Goal: Transaction & Acquisition: Purchase product/service

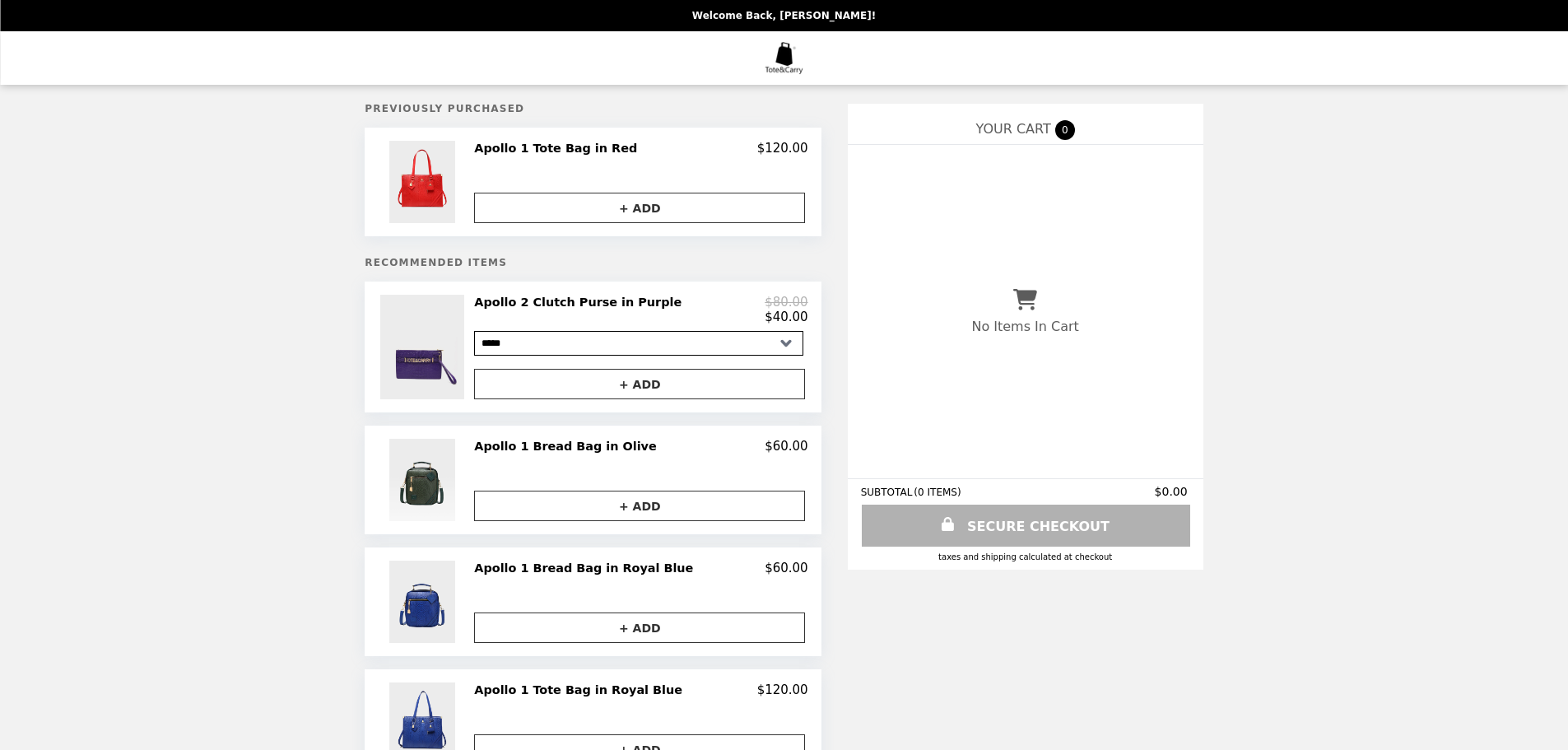
select select "**********"
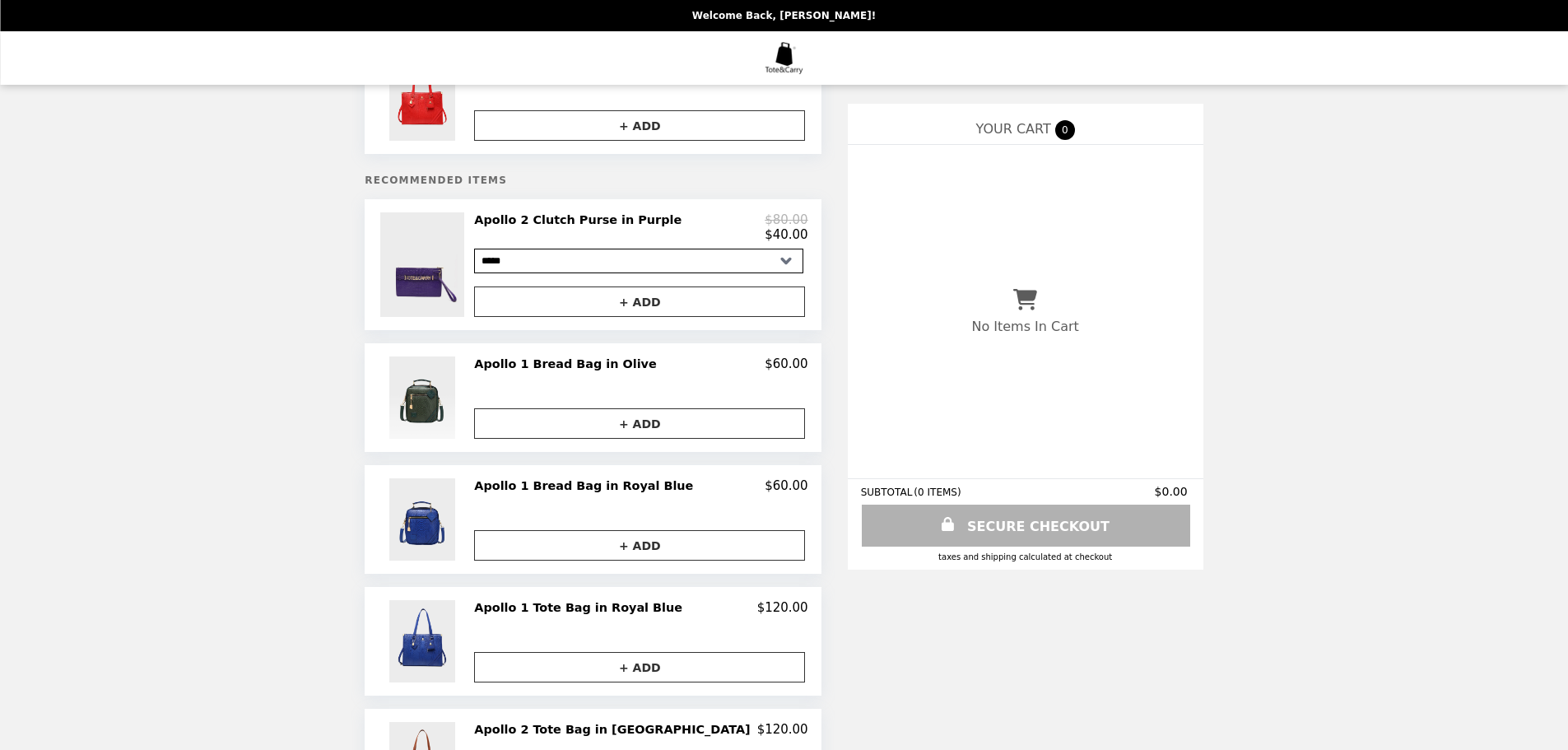
click at [581, 493] on h2 "Apollo 1 Bread Bag in Royal Blue" at bounding box center [586, 486] width 225 height 15
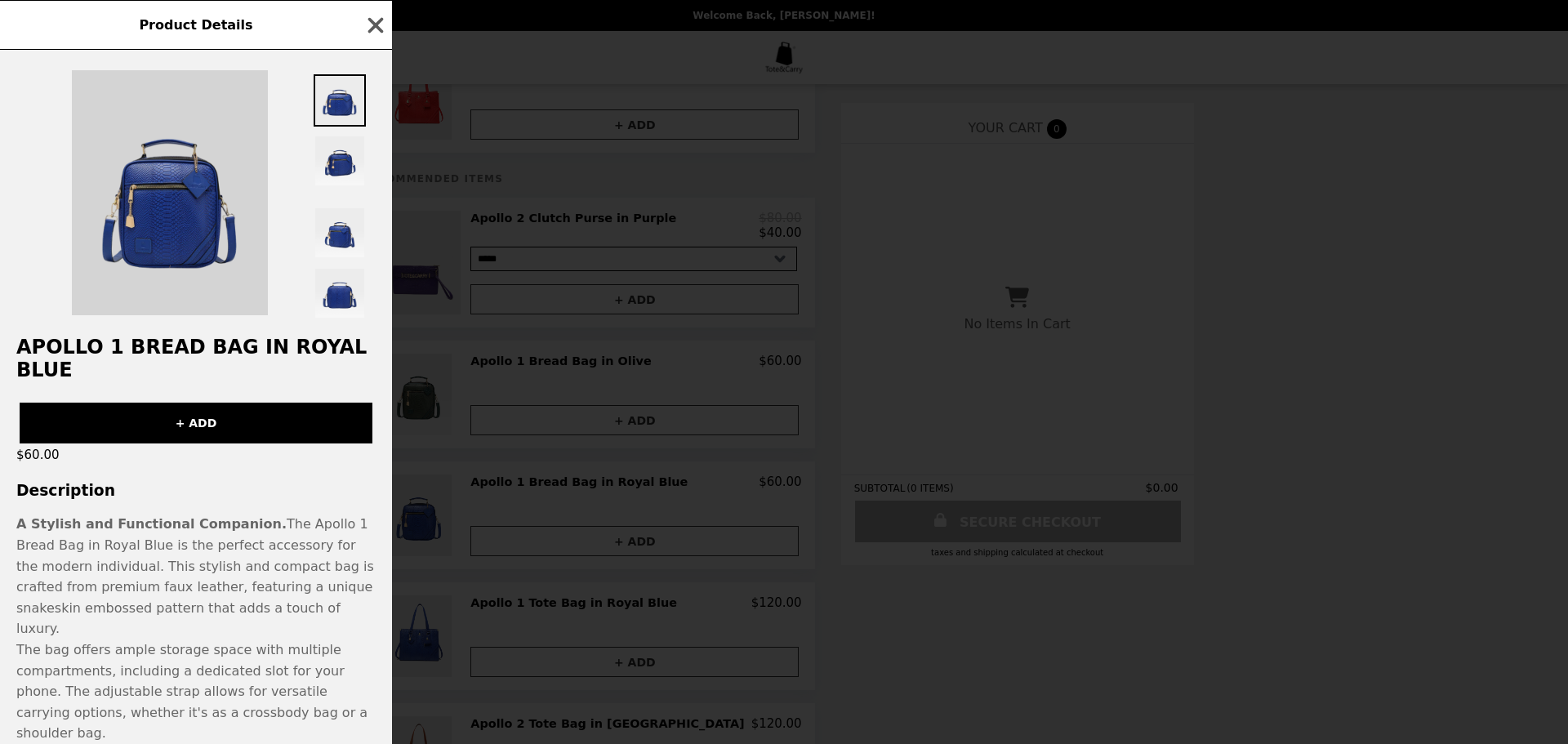
click at [222, 246] on img at bounding box center [169, 193] width 196 height 245
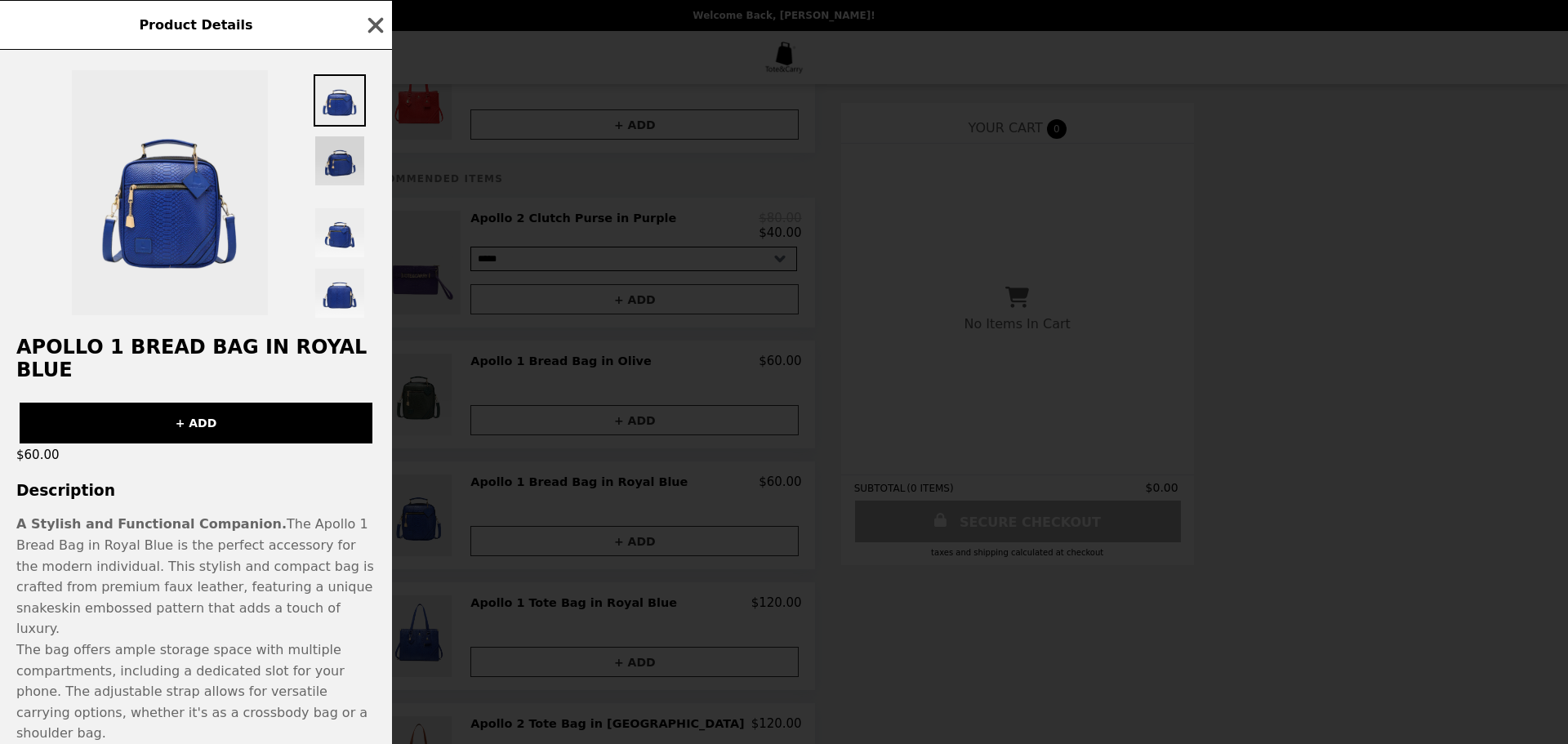
click at [352, 154] on img at bounding box center [340, 161] width 52 height 52
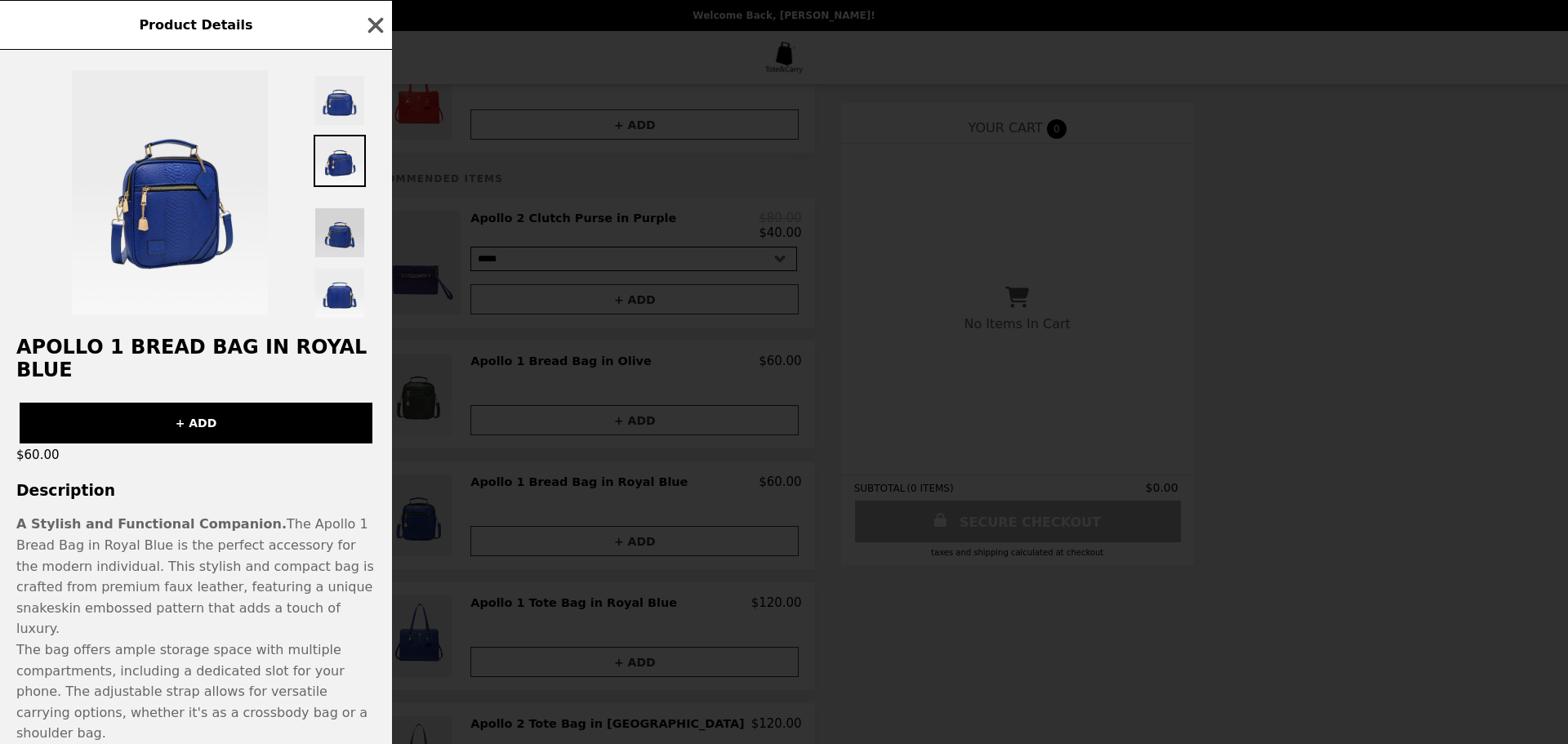
click at [330, 259] on img at bounding box center [340, 232] width 52 height 52
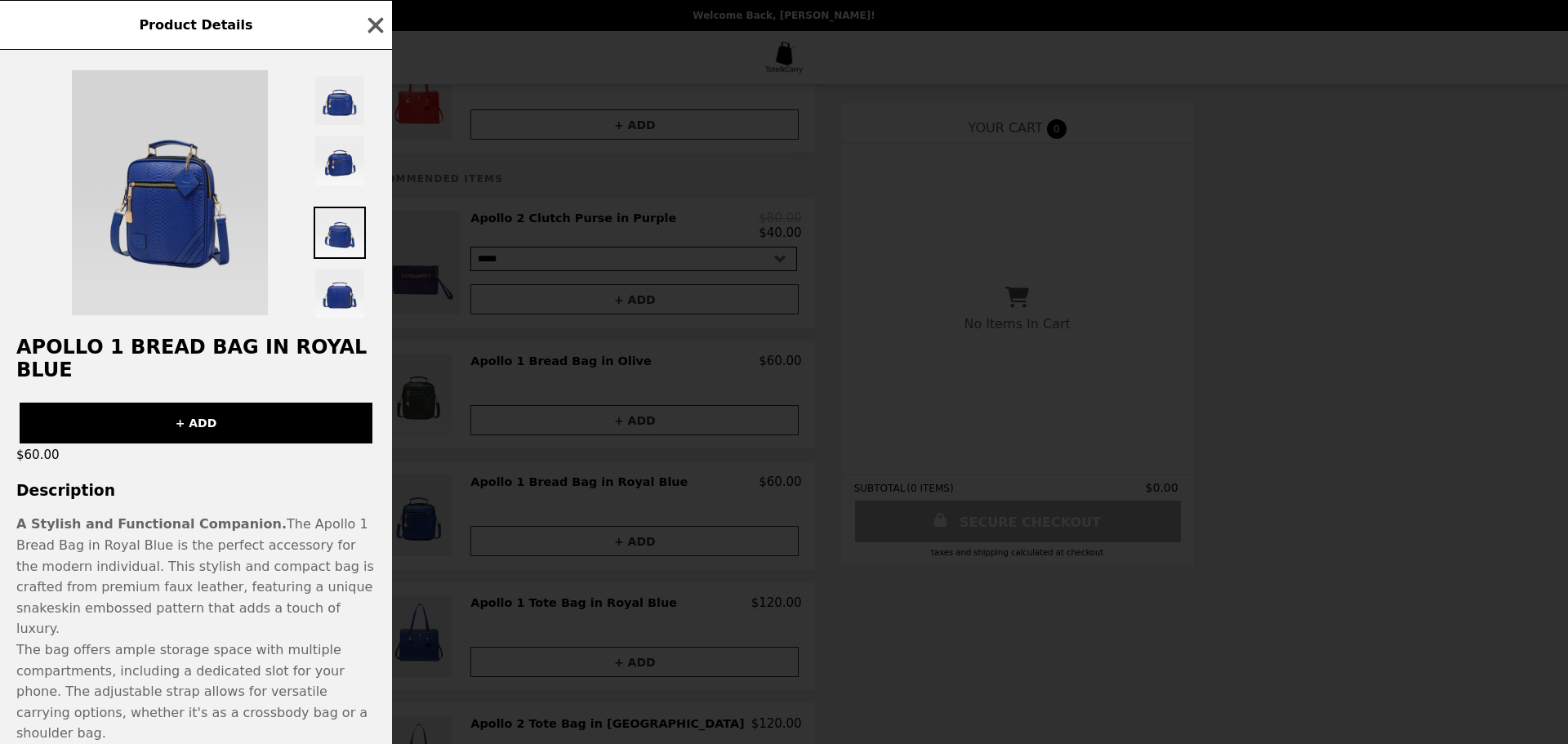
click at [148, 198] on img at bounding box center [169, 193] width 196 height 245
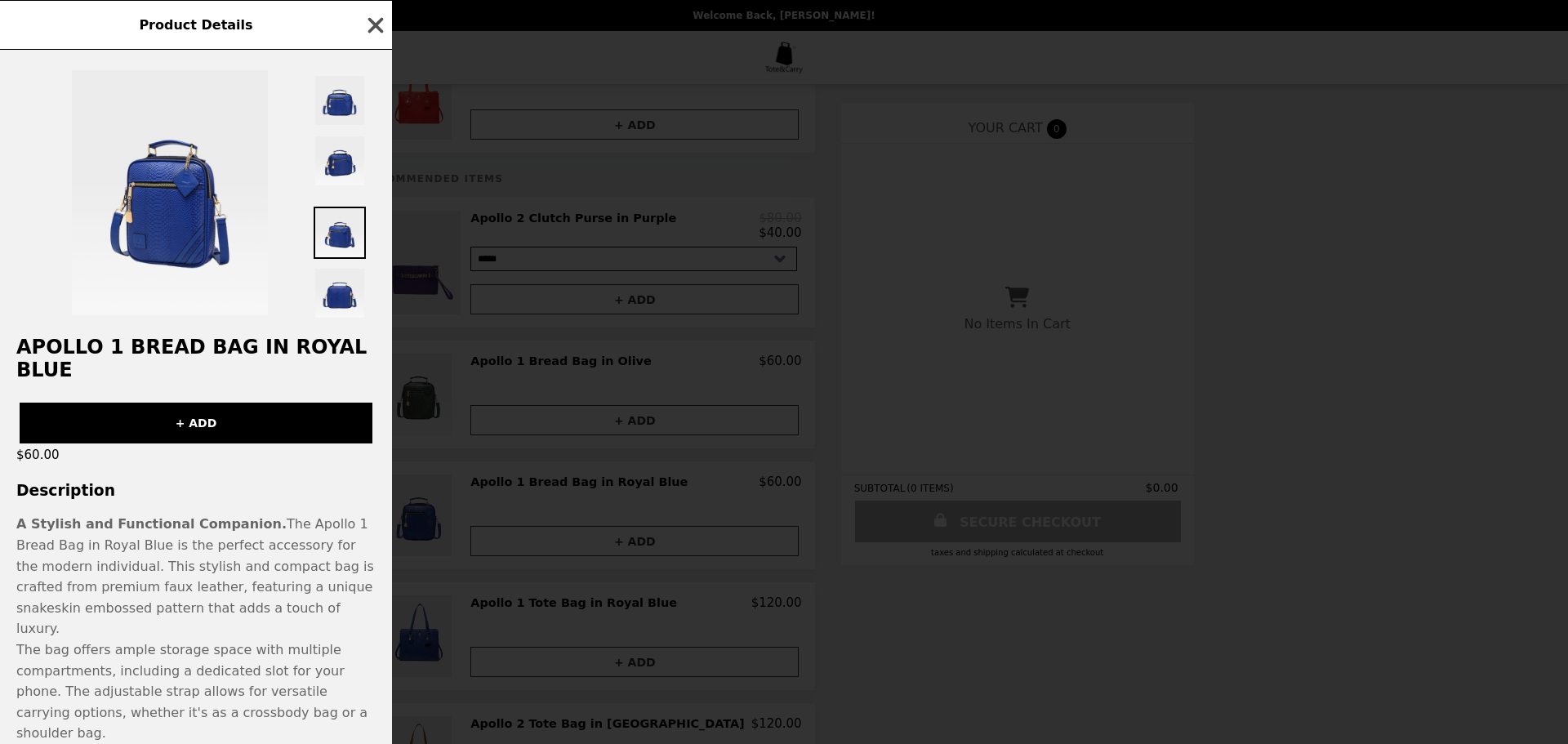
click at [381, 27] on icon "button" at bounding box center [375, 24] width 24 height 24
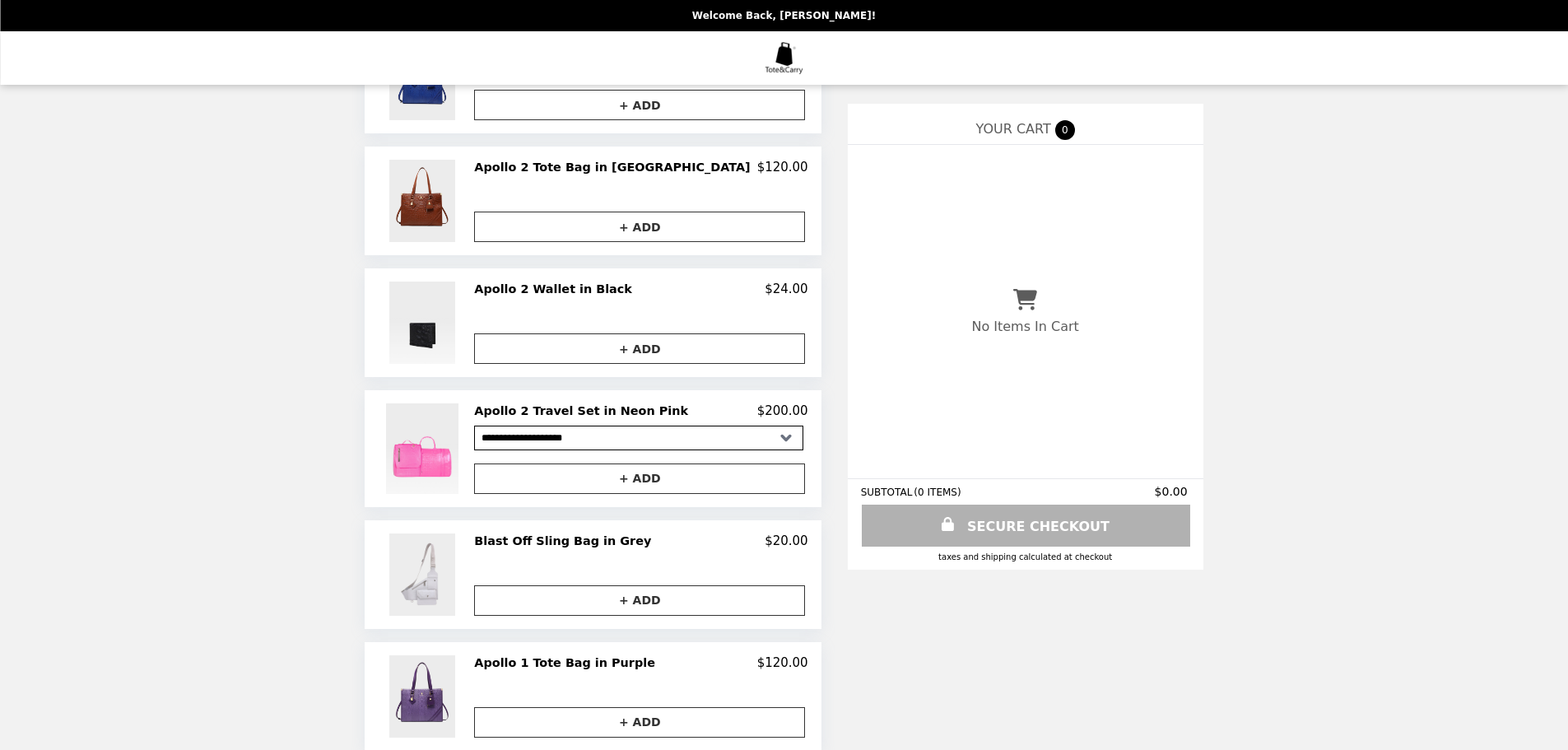
scroll to position [658, 0]
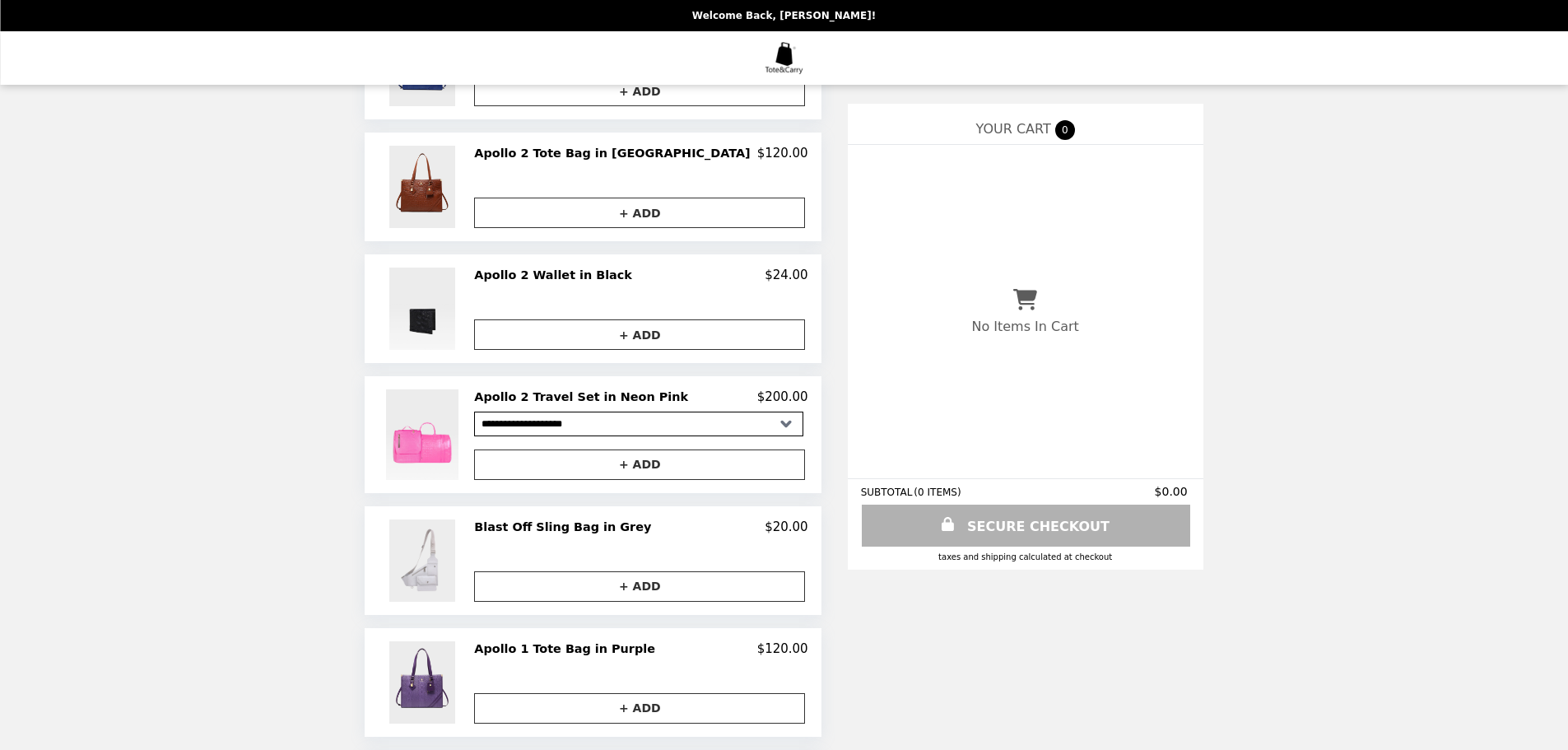
click at [739, 429] on select "**********" at bounding box center [638, 424] width 329 height 25
click at [560, 534] on h2 "Blast Off Sling Bag in Grey" at bounding box center [565, 527] width 183 height 15
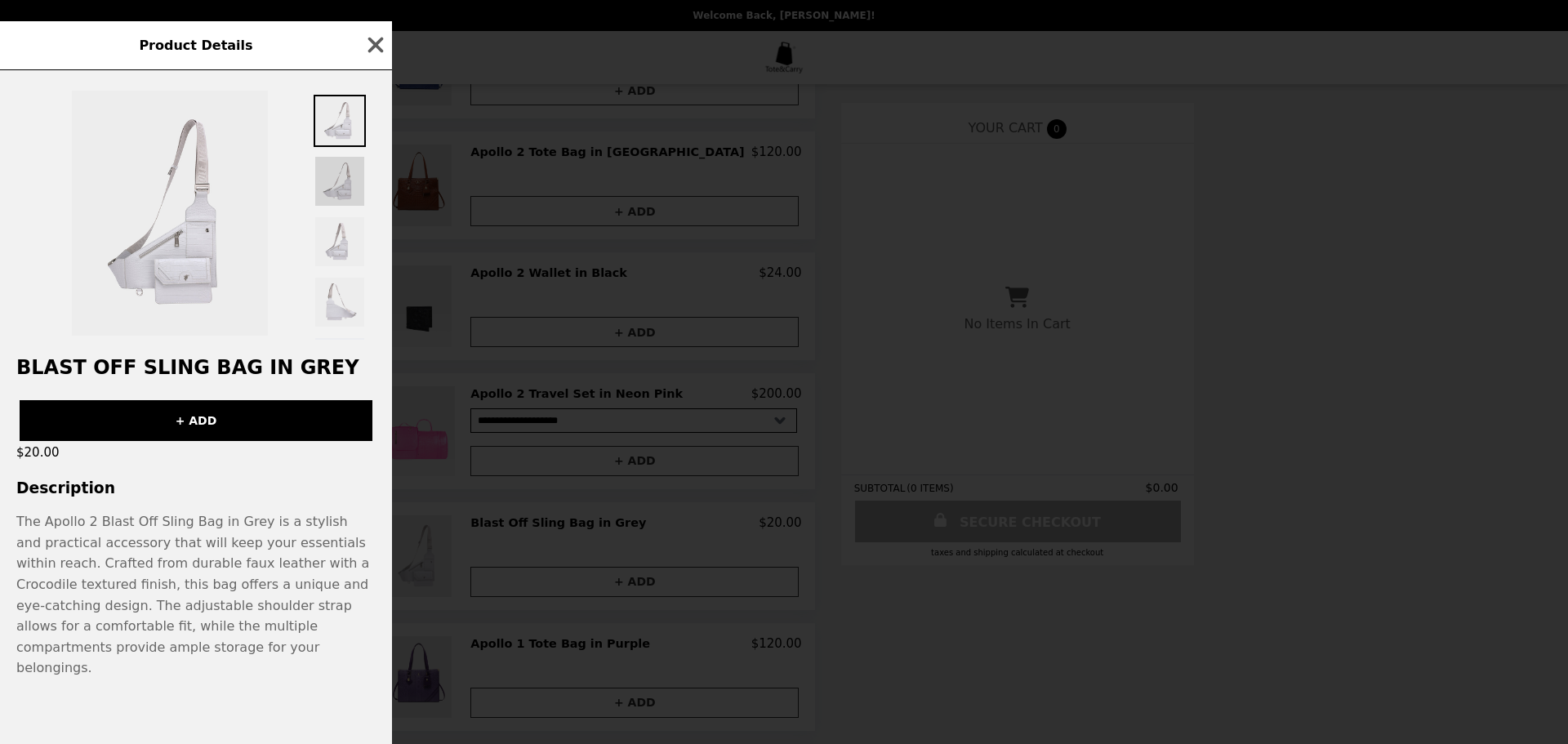
click at [345, 194] on img at bounding box center [340, 182] width 52 height 52
click at [353, 268] on img at bounding box center [340, 241] width 52 height 52
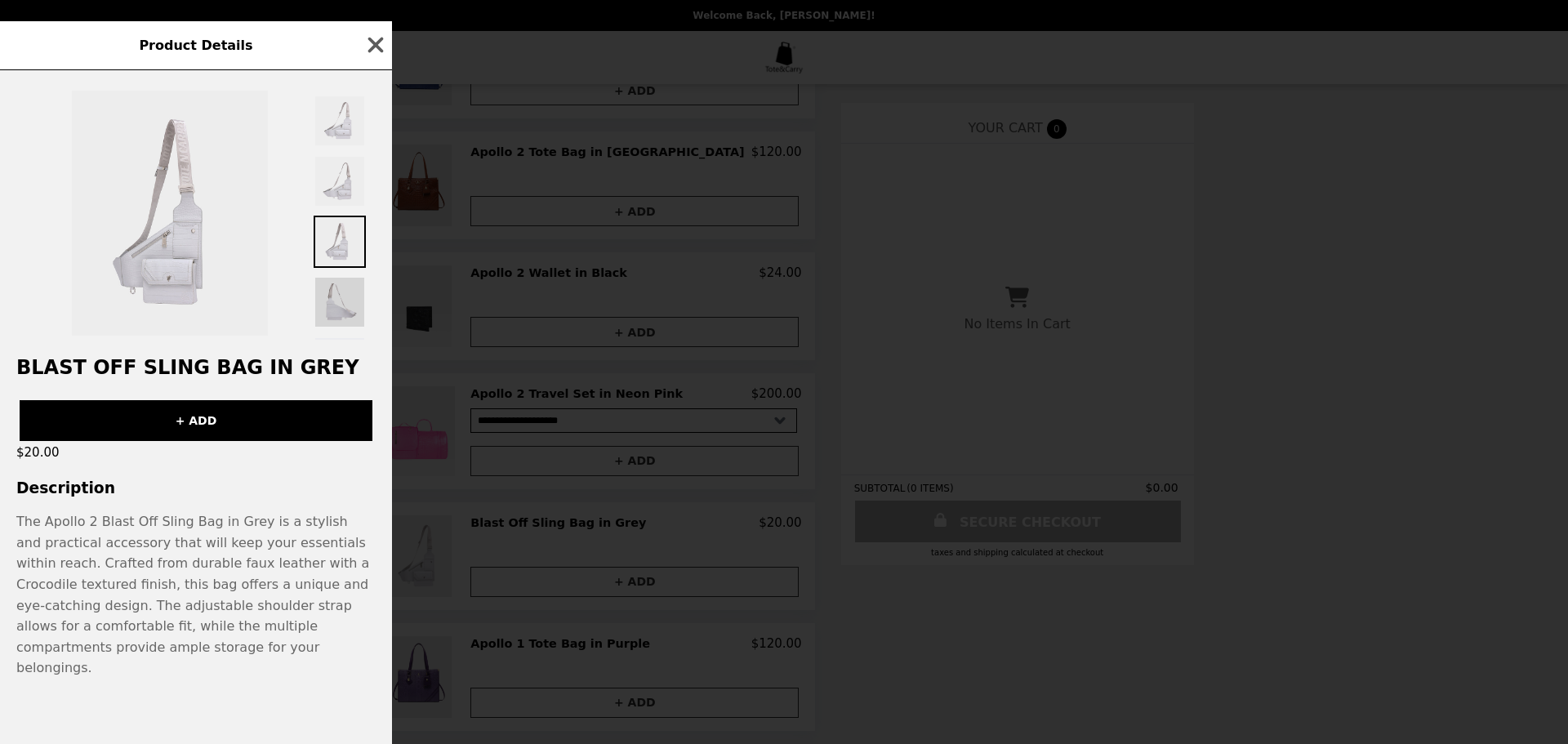
click at [350, 328] on img at bounding box center [340, 302] width 52 height 52
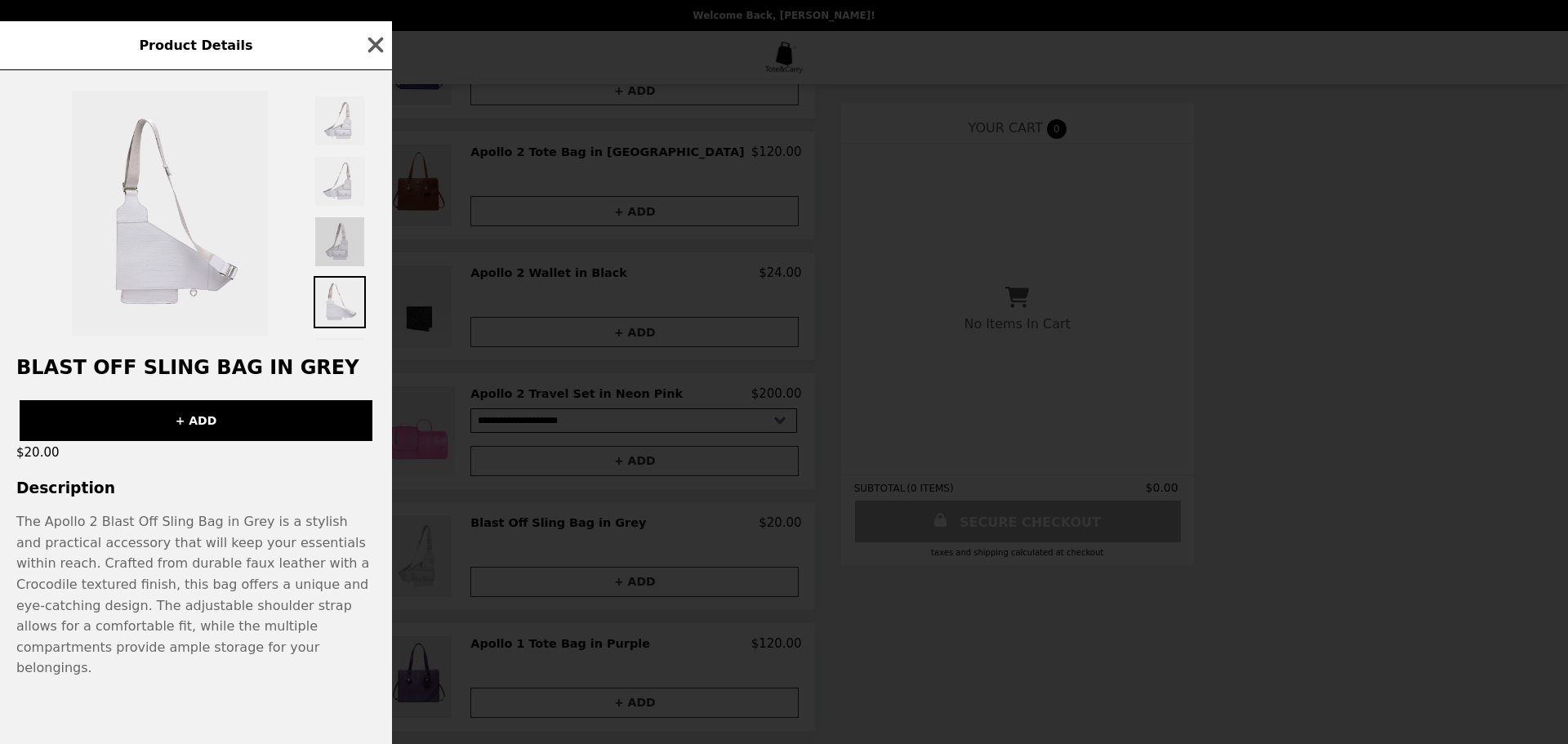
click at [345, 258] on img at bounding box center [340, 241] width 52 height 52
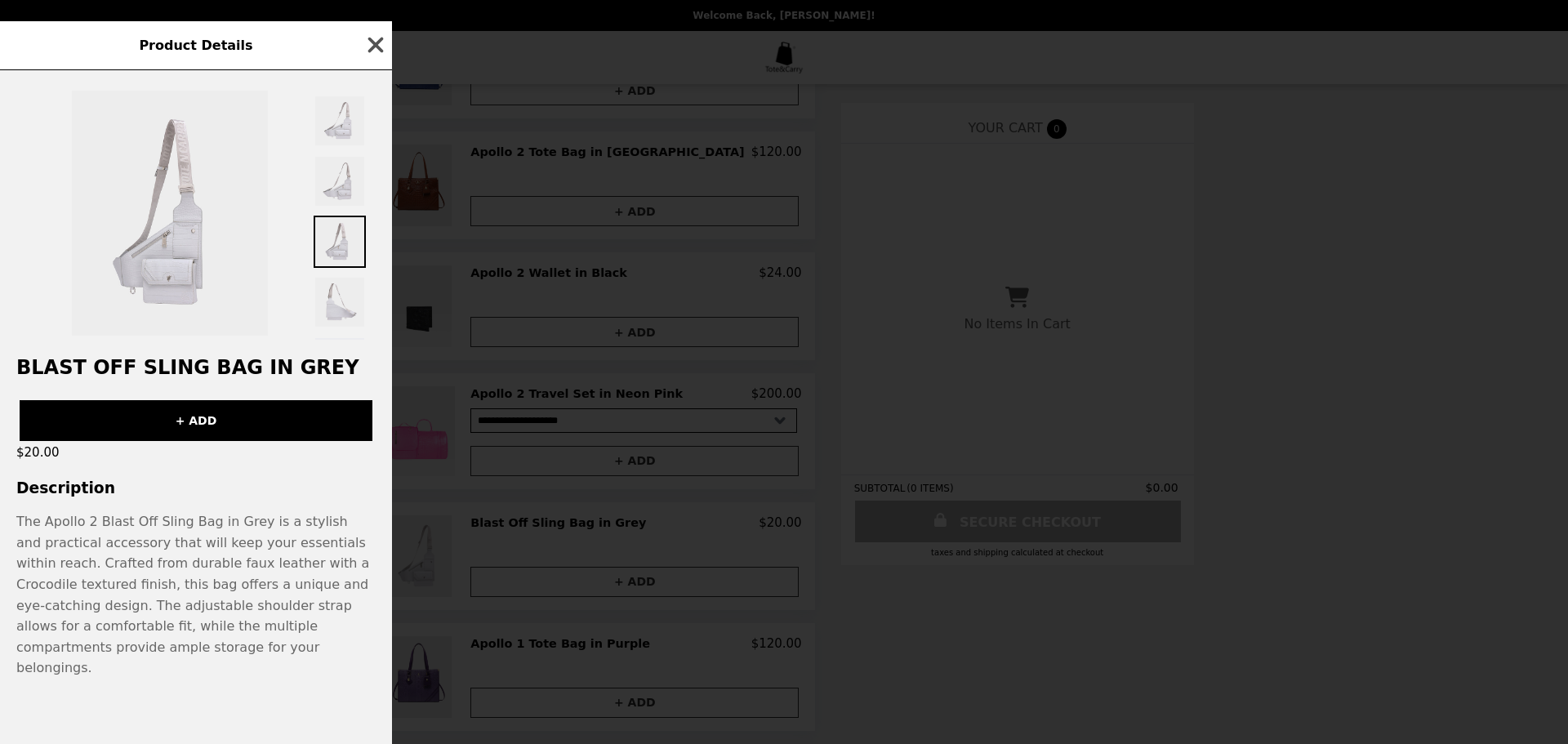
click at [382, 53] on icon "button" at bounding box center [375, 45] width 15 height 15
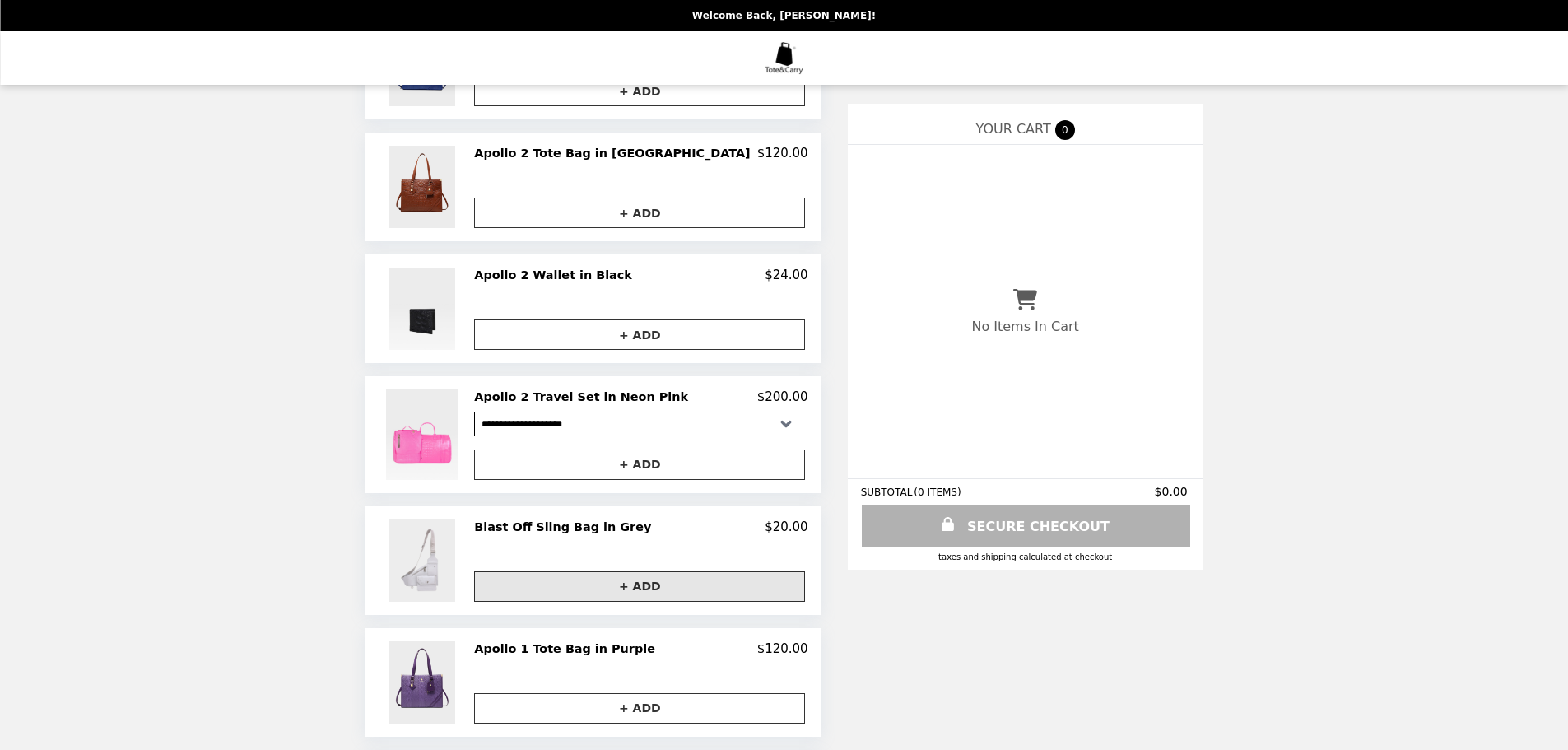
click at [654, 599] on button "+ ADD" at bounding box center [639, 586] width 331 height 30
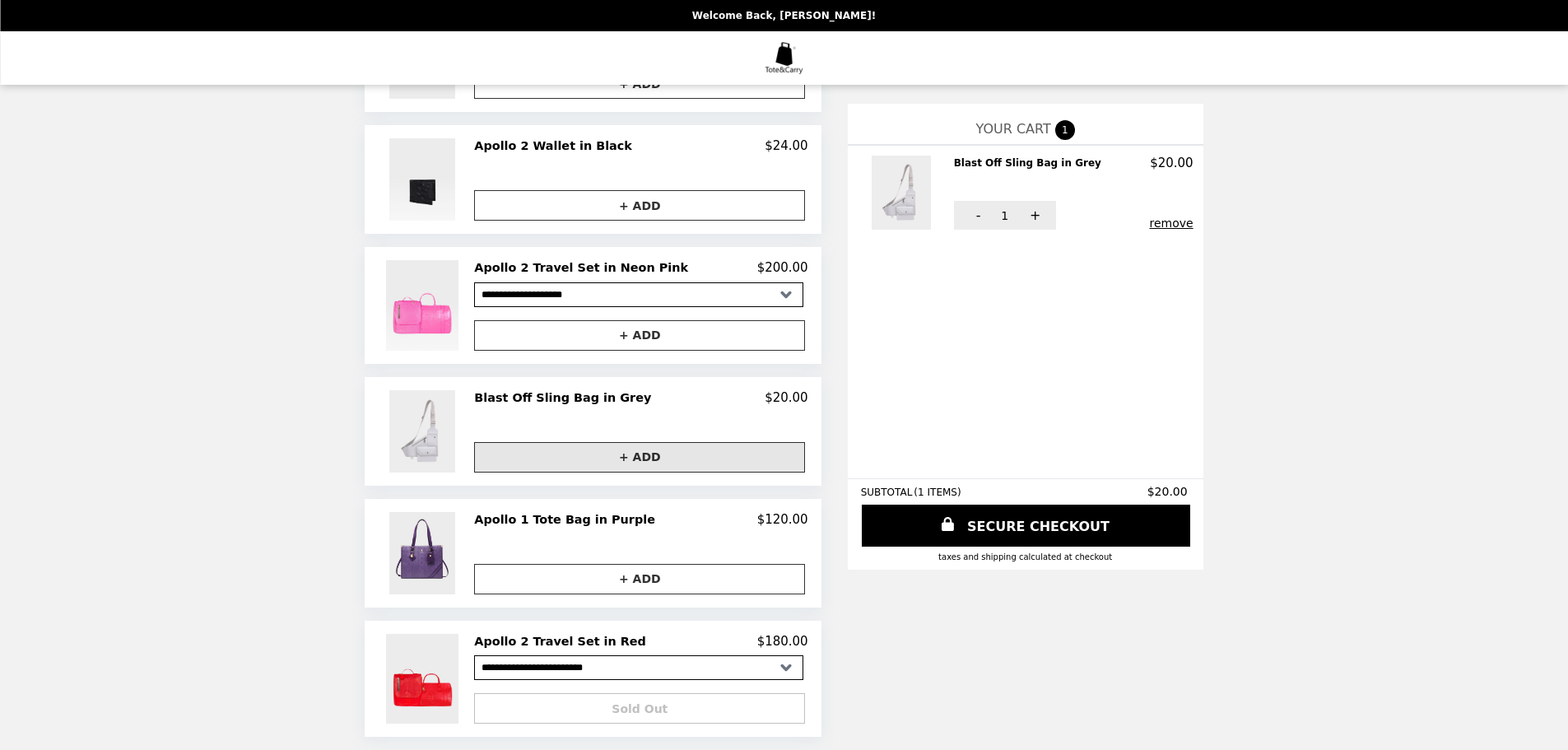
scroll to position [796, 0]
